Goal: Complete application form

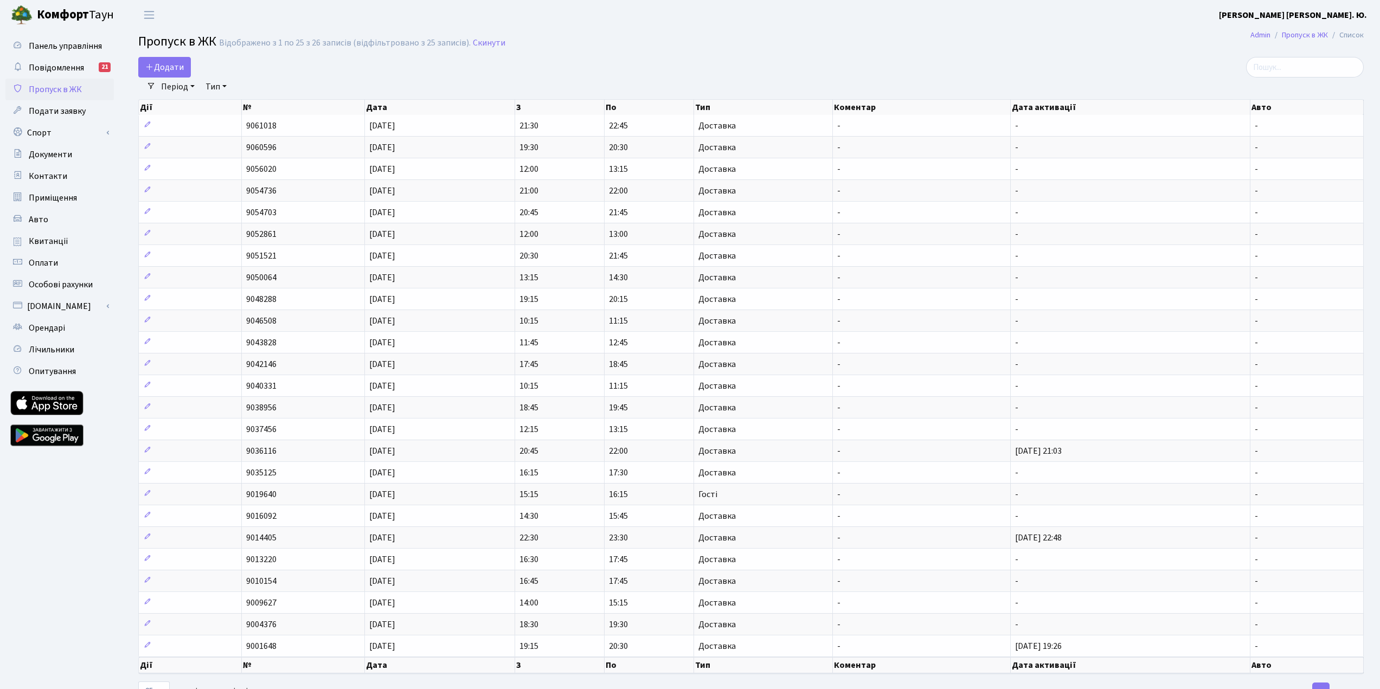
select select "25"
click at [158, 66] on span "Додати" at bounding box center [164, 67] width 39 height 12
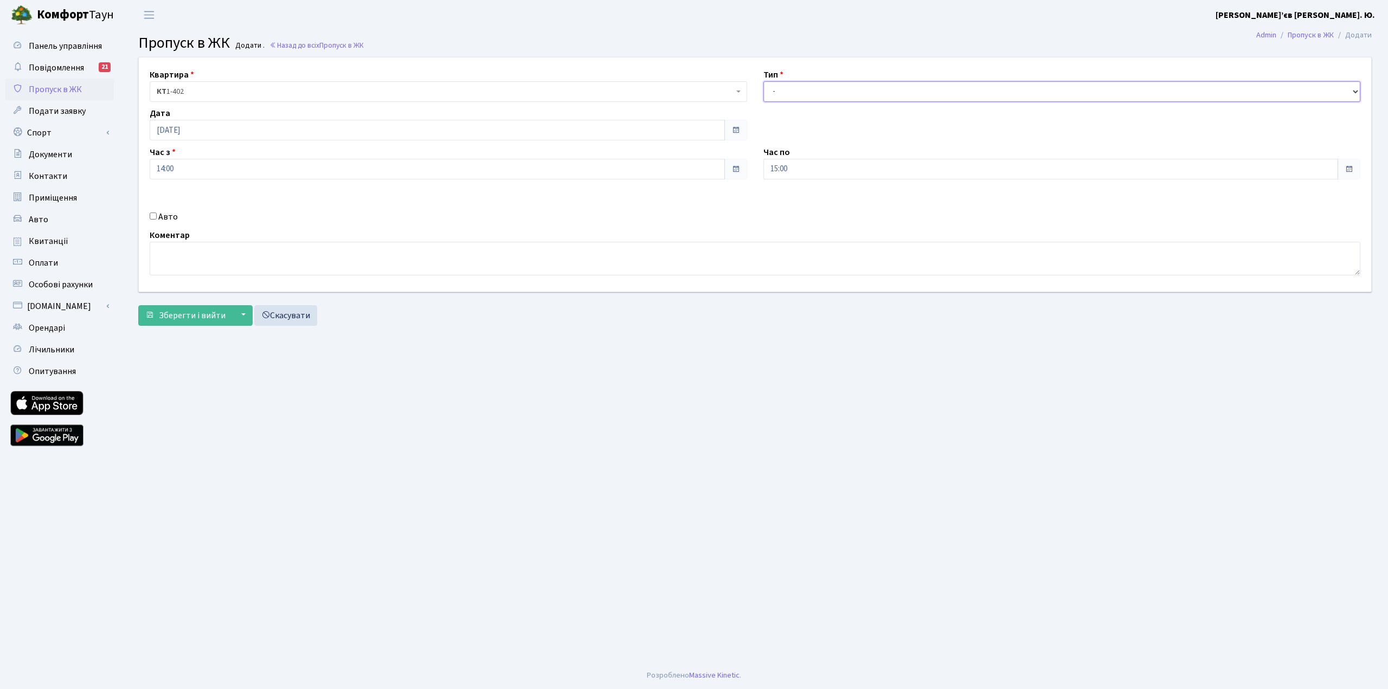
click at [836, 92] on select "- Доставка Таксі Гості Сервіс" at bounding box center [1063, 91] width 598 height 21
select select "1"
click at [764, 81] on select "- Доставка Таксі Гості Сервіс" at bounding box center [1063, 91] width 598 height 21
click at [194, 318] on span "Зберегти і вийти" at bounding box center [192, 316] width 67 height 12
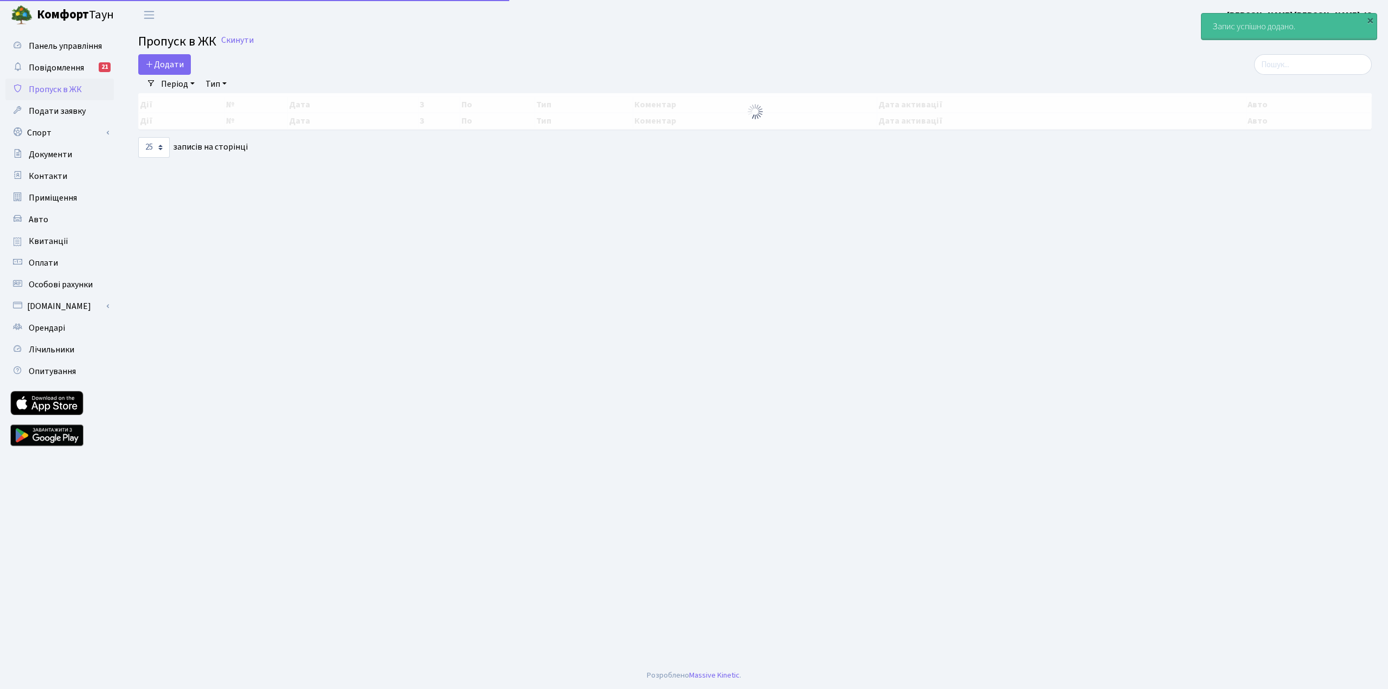
select select "25"
